Goal: Transaction & Acquisition: Purchase product/service

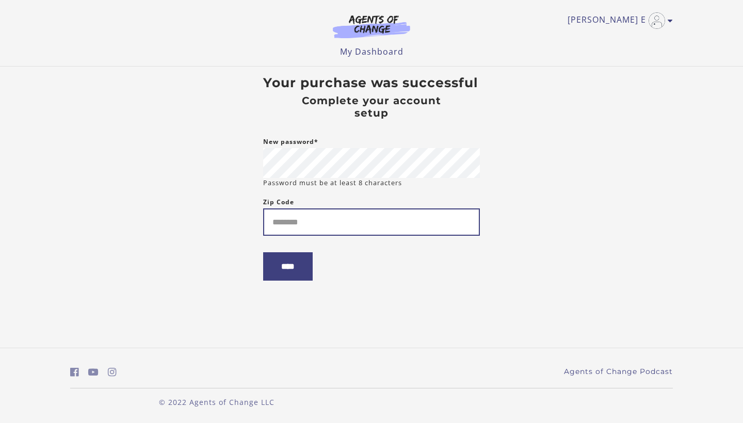
click at [355, 216] on input "Zip Code" at bounding box center [371, 222] width 217 height 27
type input "*****"
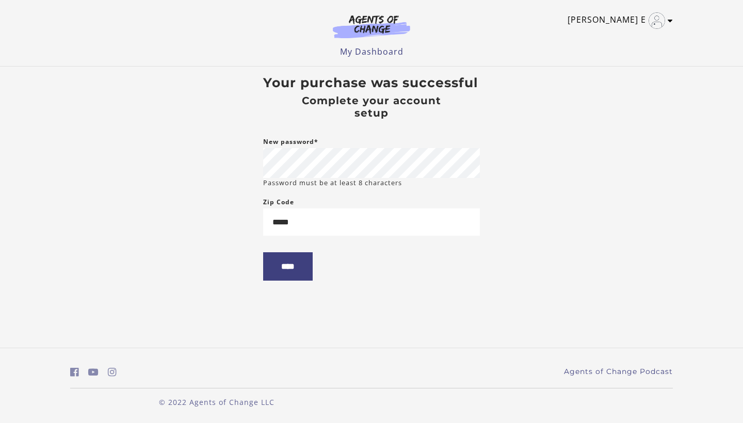
click at [668, 24] on icon "Toggle menu" at bounding box center [670, 21] width 5 height 8
click at [285, 262] on input "****" at bounding box center [288, 266] width 50 height 28
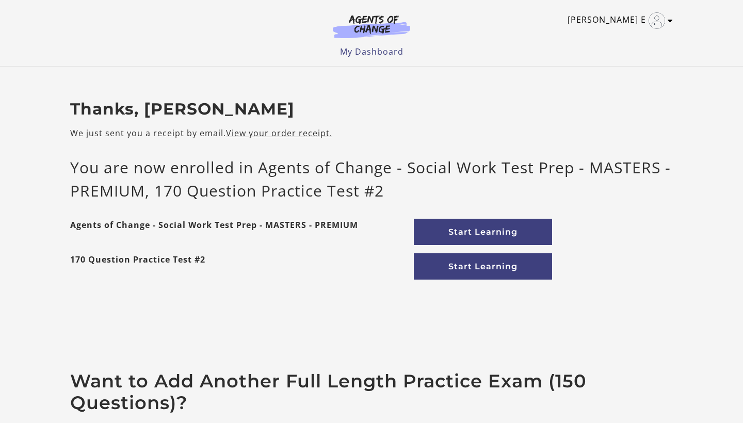
click at [670, 22] on icon "Toggle menu" at bounding box center [670, 21] width 5 height 8
click at [611, 38] on link "My Account" at bounding box center [630, 38] width 91 height 18
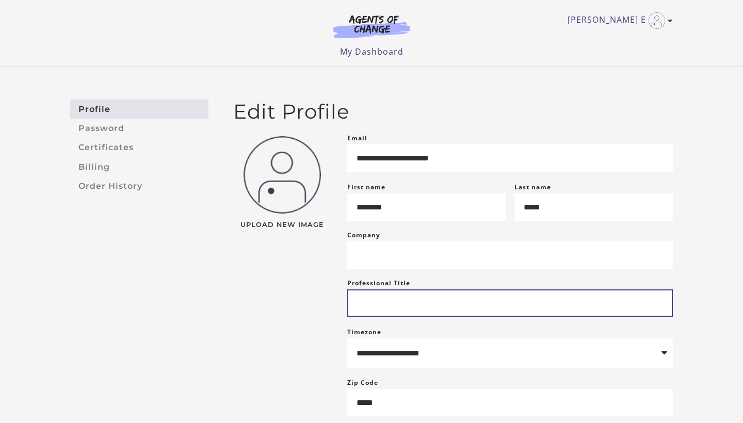
click at [520, 317] on input "Professional Title" at bounding box center [510, 303] width 326 height 27
type input "**********"
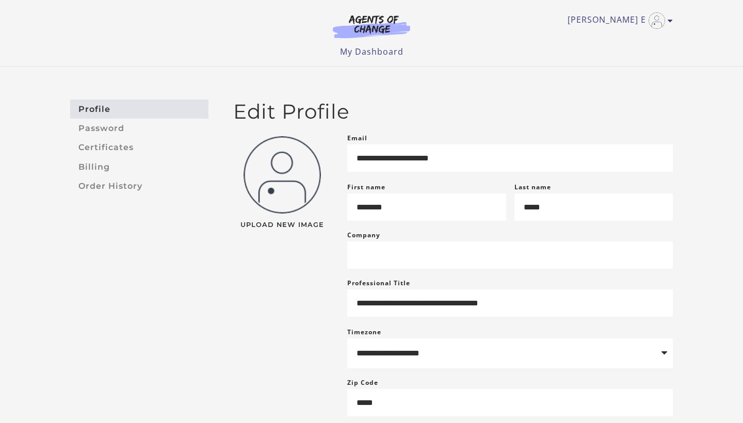
click at [700, 343] on div "**********" at bounding box center [371, 277] width 743 height 420
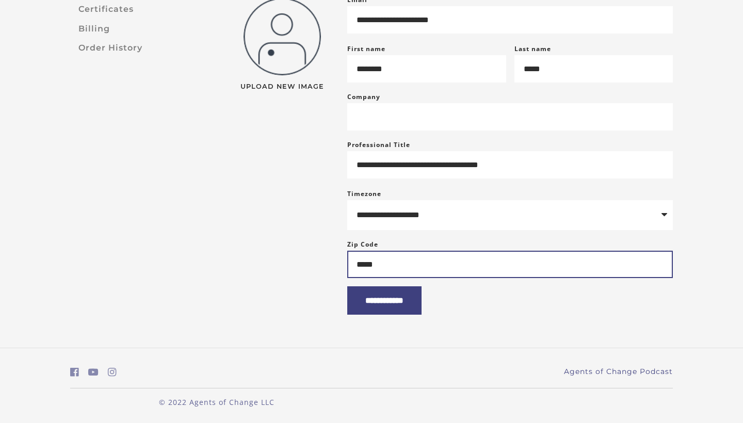
scroll to position [147, 0]
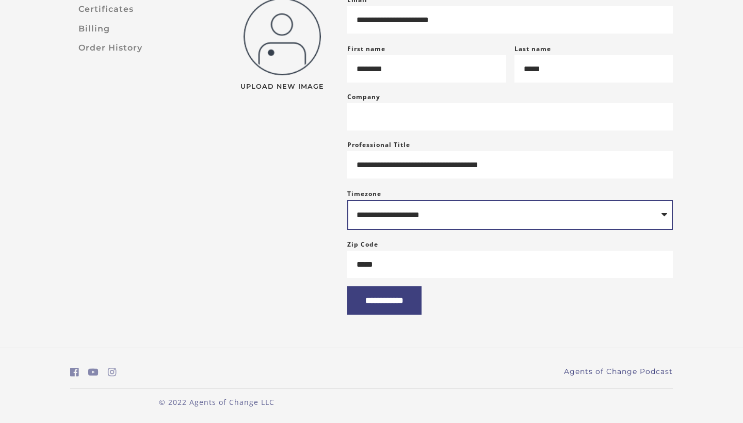
select select "**********"
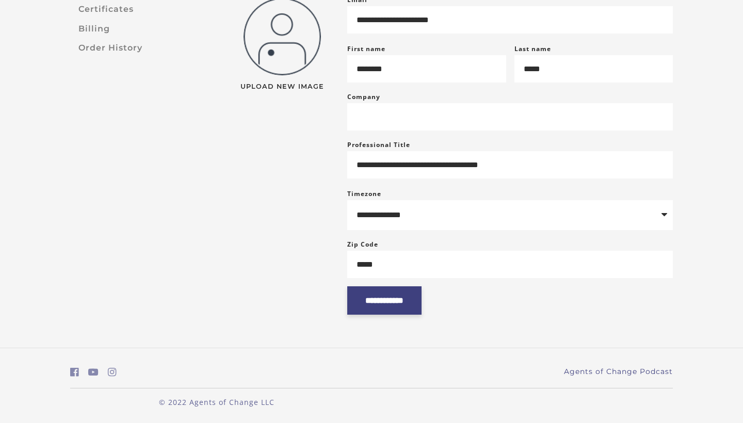
click at [393, 311] on input "**********" at bounding box center [384, 300] width 74 height 28
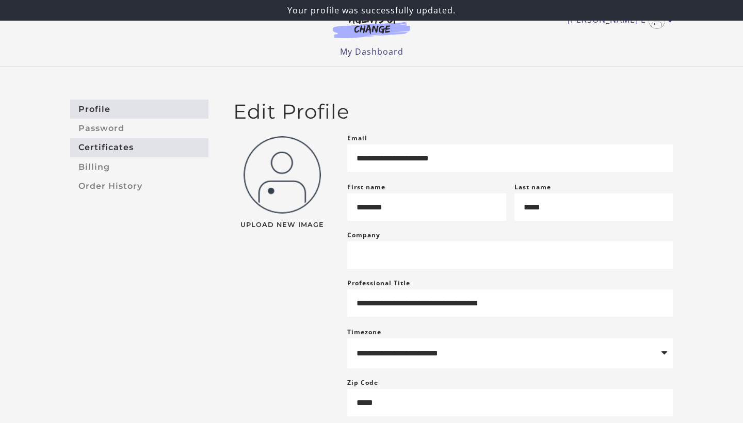
click at [115, 148] on link "Certificates" at bounding box center [139, 147] width 138 height 19
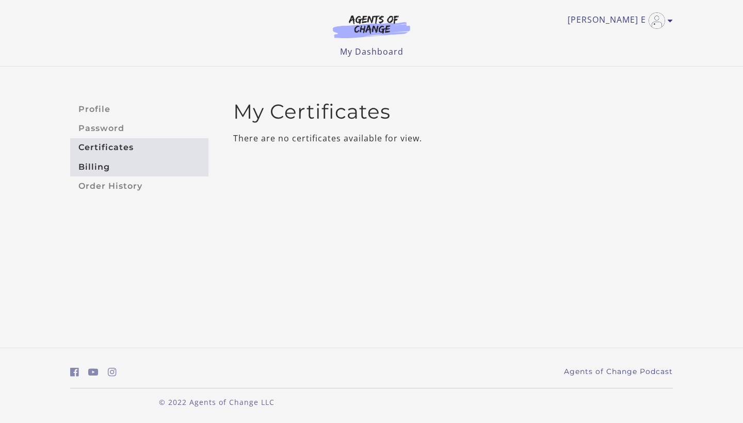
click at [111, 167] on link "Billing" at bounding box center [139, 166] width 138 height 19
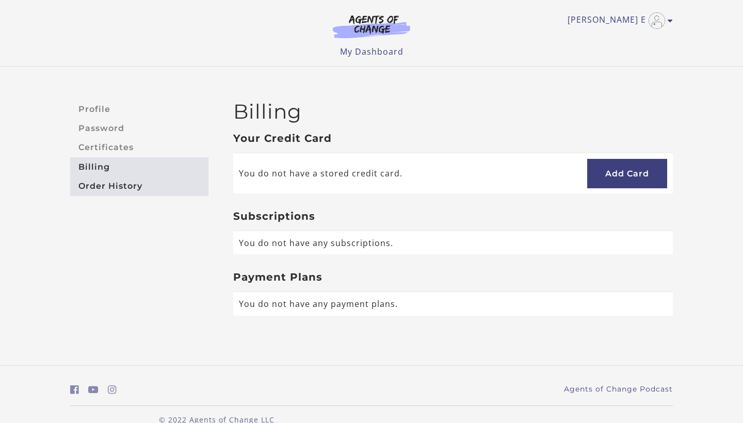
click at [120, 188] on link "Order History" at bounding box center [139, 186] width 138 height 19
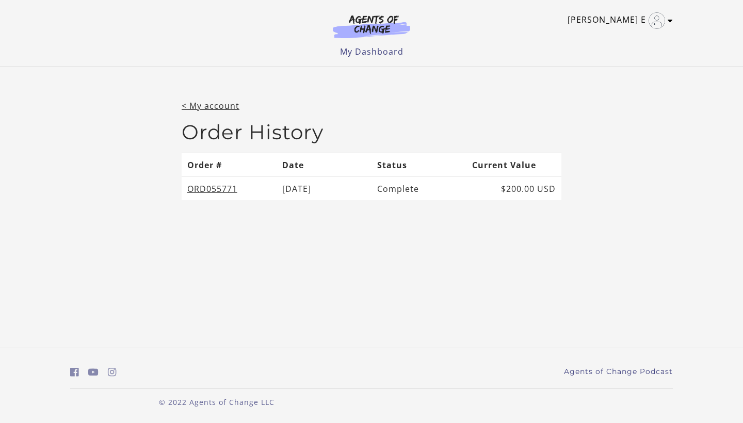
click at [669, 21] on icon "Toggle menu" at bounding box center [670, 21] width 5 height 8
click at [618, 38] on link "My Account" at bounding box center [630, 38] width 91 height 18
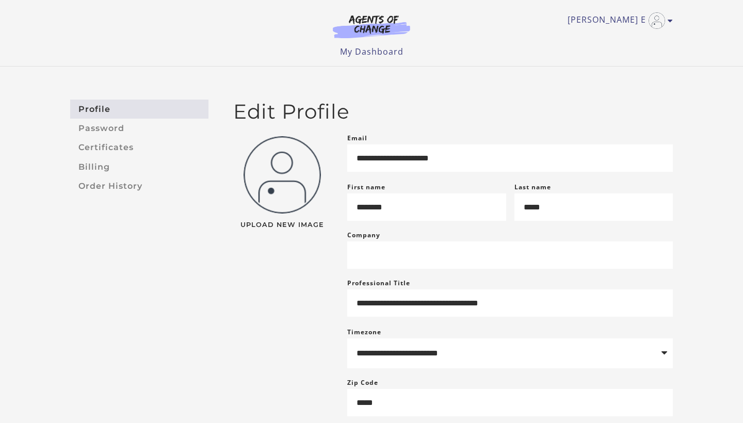
click at [398, 68] on div "**********" at bounding box center [371, 277] width 743 height 420
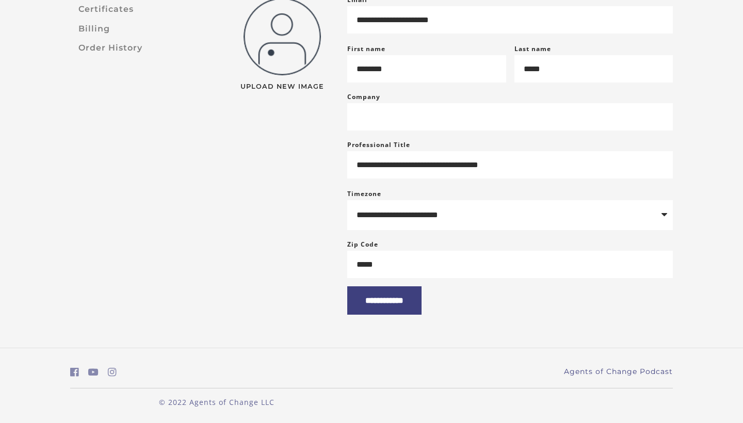
scroll to position [151, 0]
click at [388, 306] on input "**********" at bounding box center [384, 300] width 74 height 28
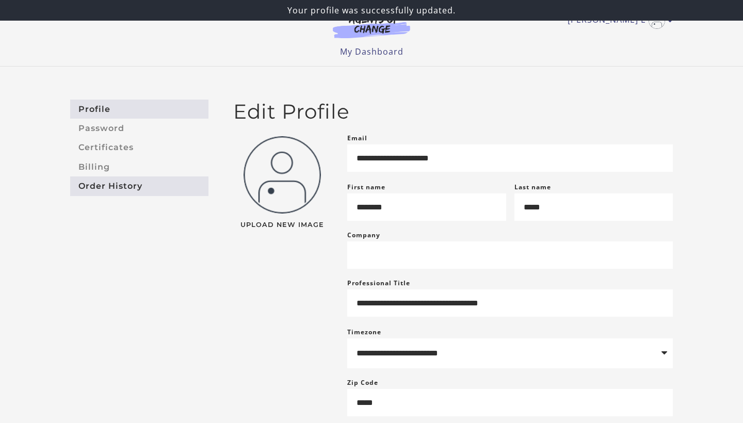
click at [132, 179] on link "Order History" at bounding box center [139, 186] width 138 height 19
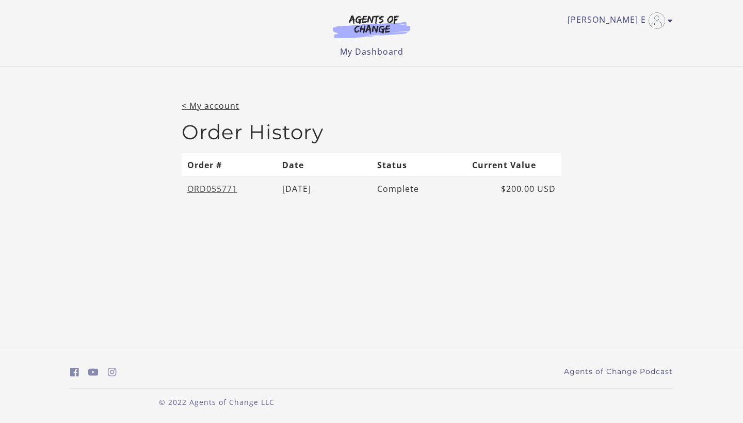
click at [221, 187] on link "ORD055771" at bounding box center [212, 188] width 50 height 11
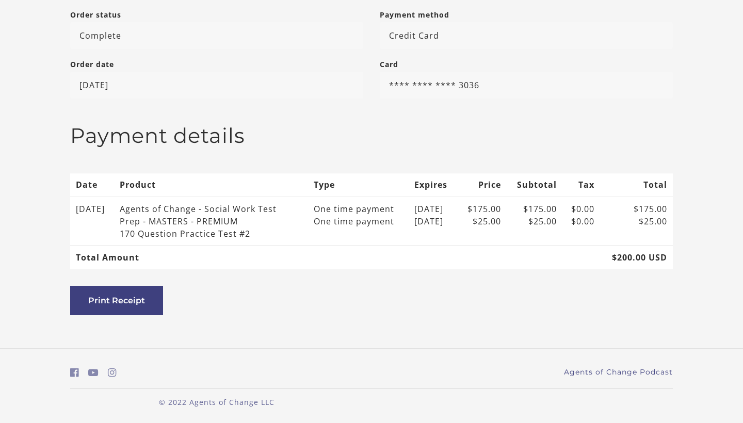
scroll to position [216, 0]
click at [499, 285] on main "My account / Order history / Order details Order details Order number ORD055771…" at bounding box center [371, 99] width 619 height 433
click at [120, 298] on button "Print Receipt" at bounding box center [116, 300] width 93 height 29
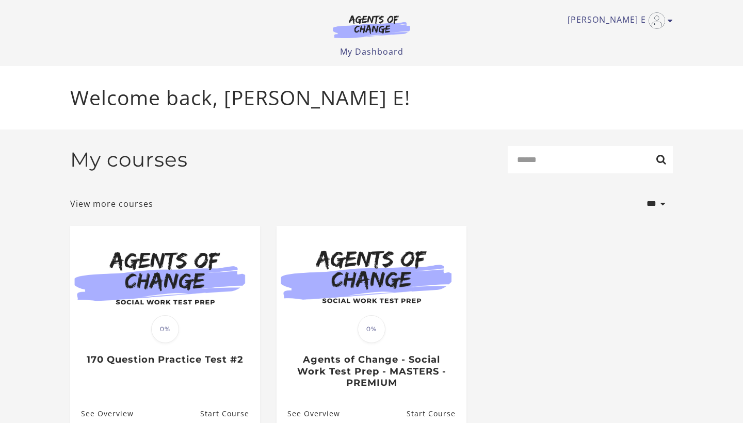
click at [544, 277] on ul "Translation missing: en.liquid.partials.dashboard_course_card.progress_descript…" at bounding box center [371, 336] width 619 height 221
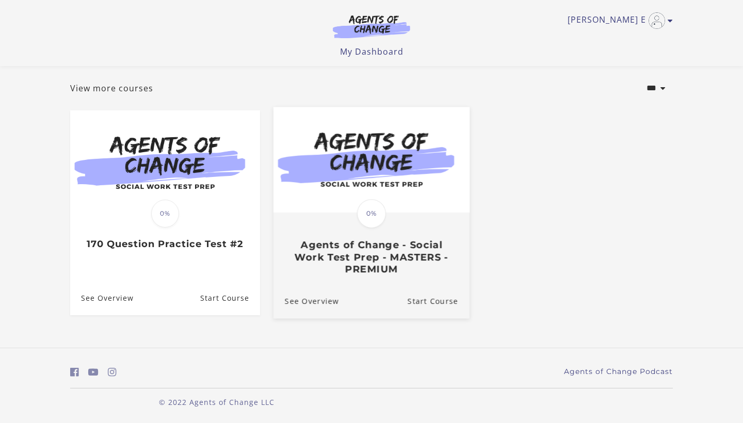
scroll to position [51, 0]
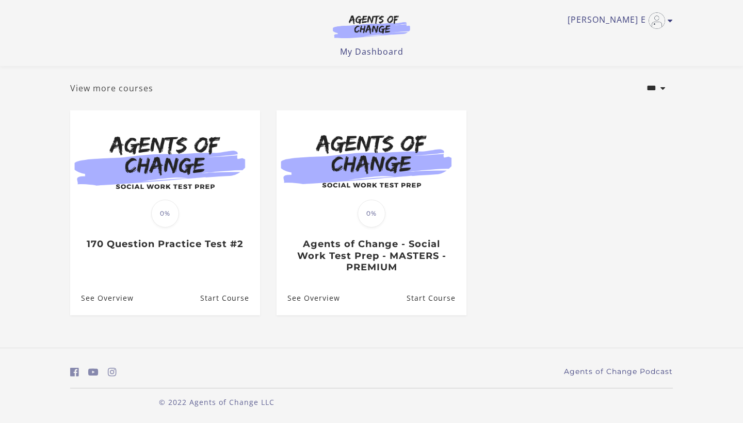
click at [116, 92] on link "View more courses" at bounding box center [111, 88] width 83 height 12
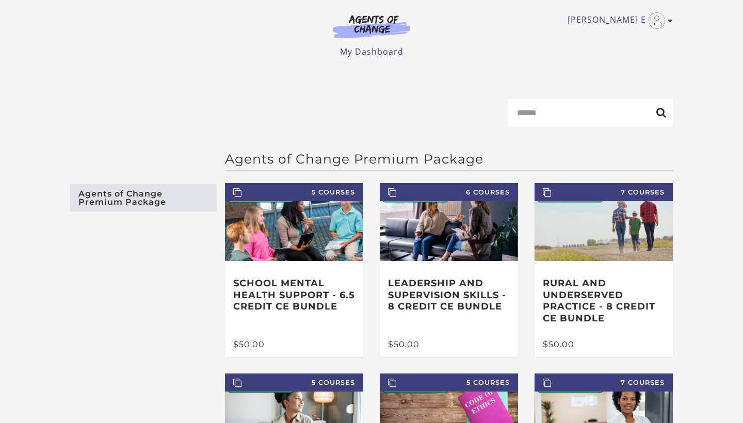
click at [170, 277] on aside "Agents of Change Premium Package" at bounding box center [139, 372] width 155 height 442
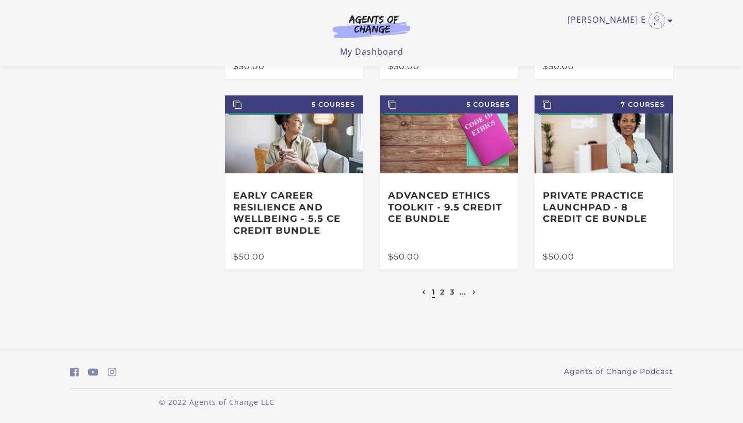
scroll to position [212, 0]
click at [446, 295] on ul "1 2 3 …" at bounding box center [449, 292] width 59 height 12
click at [442, 293] on link "2" at bounding box center [442, 292] width 5 height 9
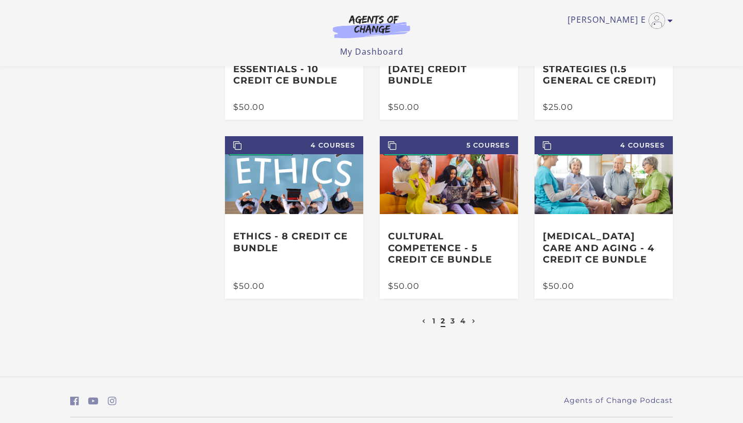
scroll to position [166, 0]
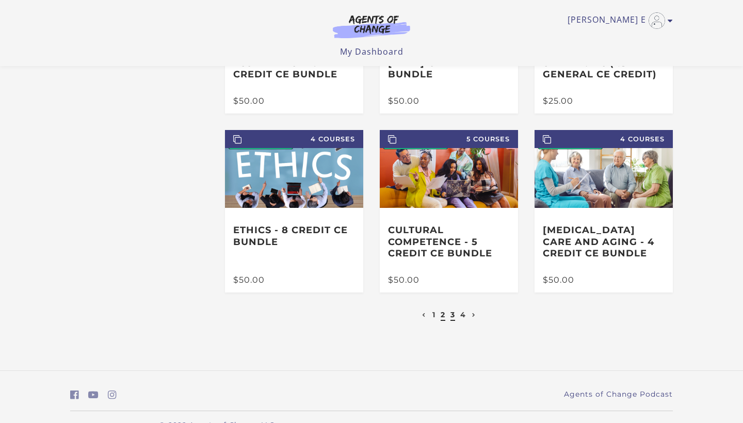
click at [455, 316] on link "3" at bounding box center [453, 314] width 5 height 9
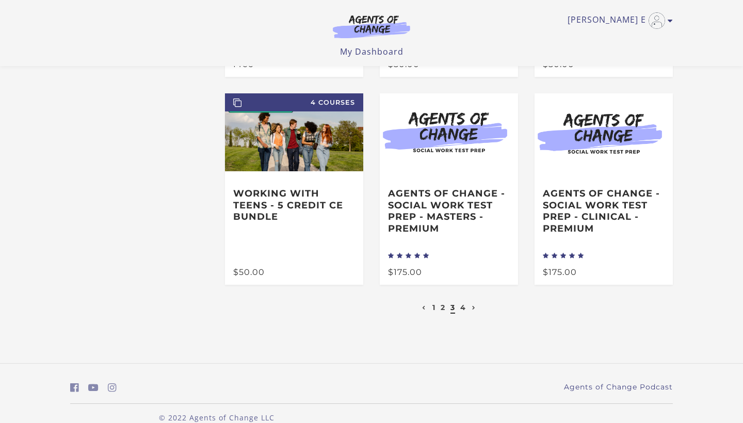
scroll to position [231, 0]
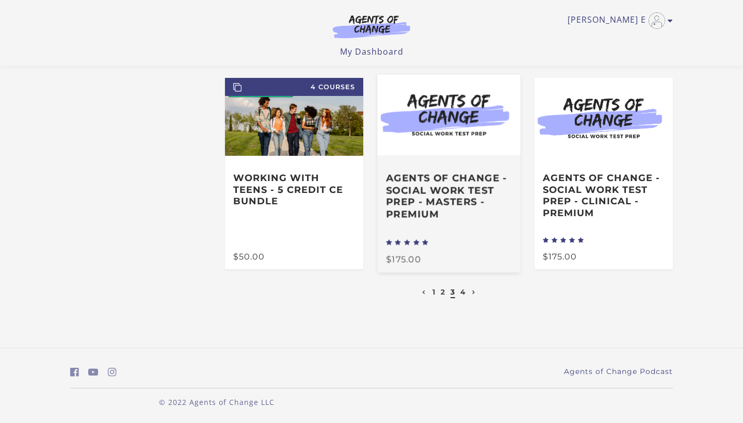
click at [465, 210] on h3 "Agents of Change - Social Work Test Prep - MASTERS - PREMIUM" at bounding box center [449, 196] width 126 height 48
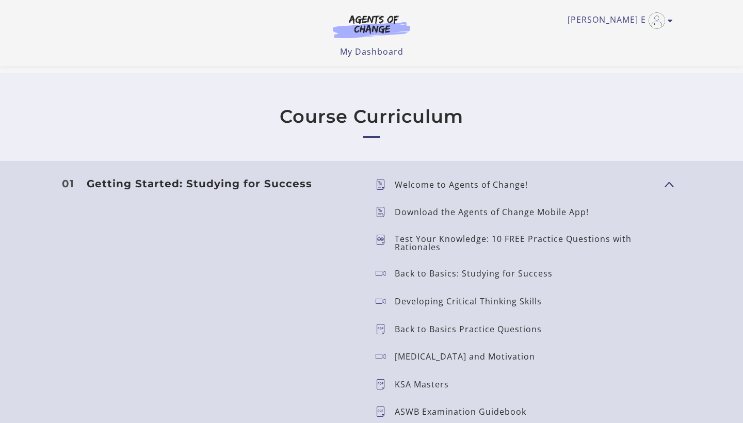
scroll to position [835, 0]
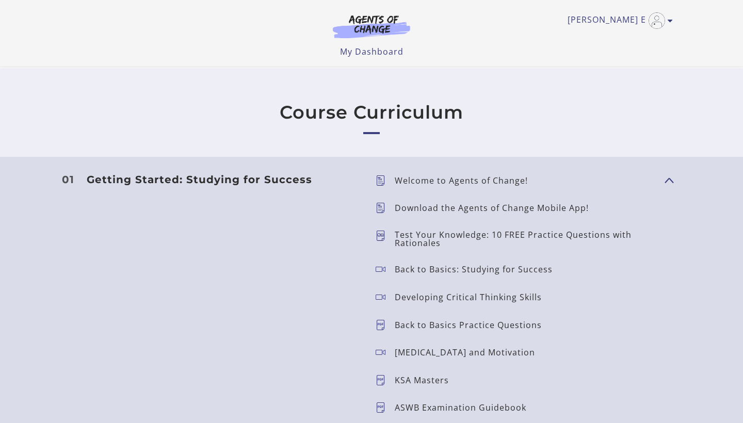
click at [492, 205] on p "Download the Agents of Change Mobile App!" at bounding box center [496, 208] width 202 height 8
click at [380, 208] on icon at bounding box center [385, 208] width 19 height 10
click at [380, 234] on icon at bounding box center [385, 239] width 19 height 17
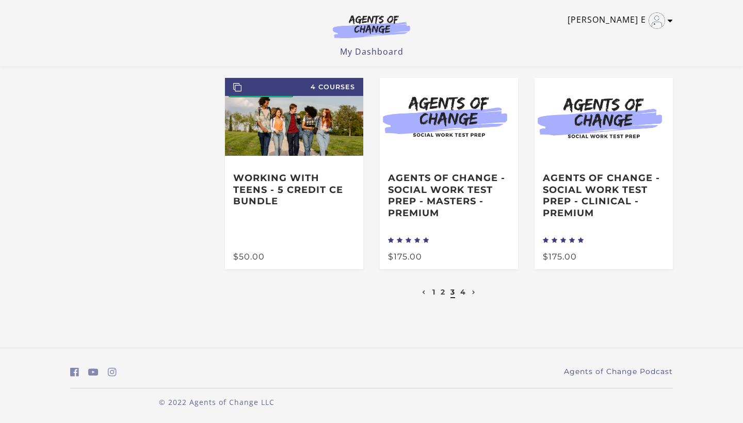
click at [671, 21] on icon "Toggle menu" at bounding box center [670, 21] width 5 height 8
click at [618, 37] on link "My Account" at bounding box center [630, 38] width 91 height 18
